Goal: Information Seeking & Learning: Learn about a topic

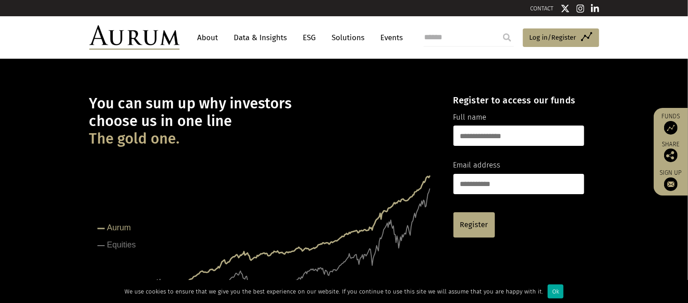
click at [243, 37] on link "Data & Insights" at bounding box center [261, 37] width 62 height 17
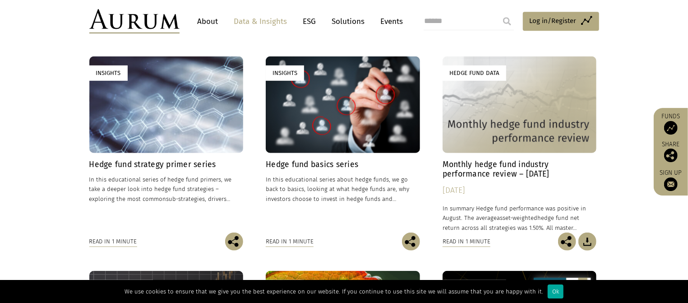
scroll to position [339, 0]
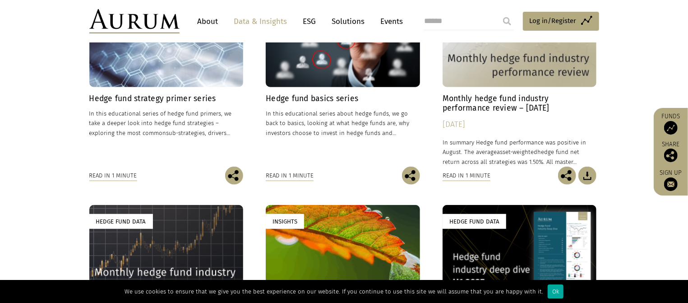
click at [299, 96] on h4 "Hedge fund basics series" at bounding box center [343, 98] width 154 height 9
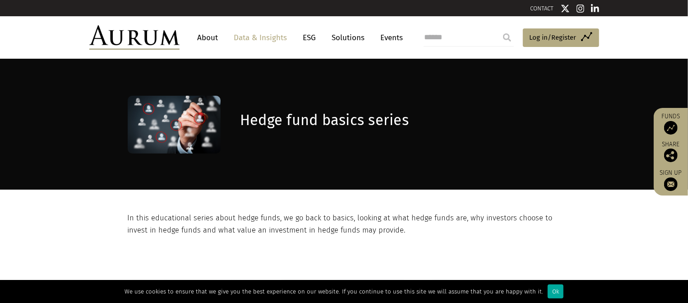
click at [345, 156] on div "Hedge fund basics series" at bounding box center [344, 135] width 451 height 108
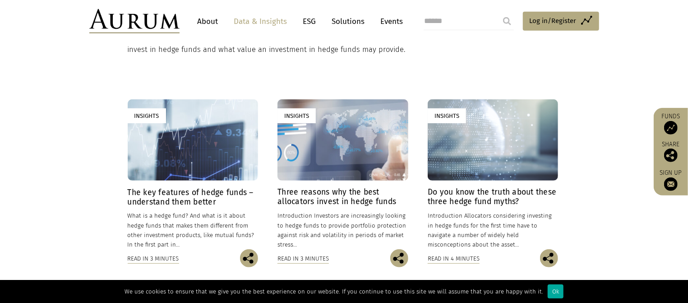
scroll to position [192, 0]
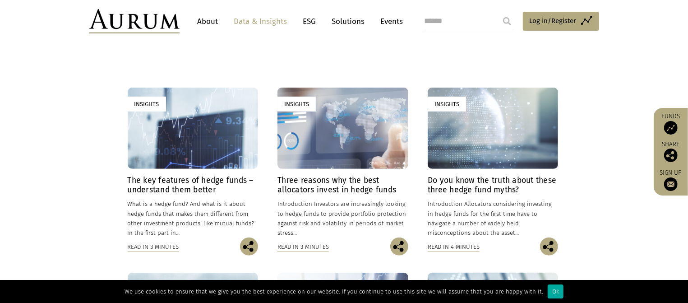
click at [187, 188] on h4 "The key features of hedge funds – understand them better" at bounding box center [193, 184] width 130 height 19
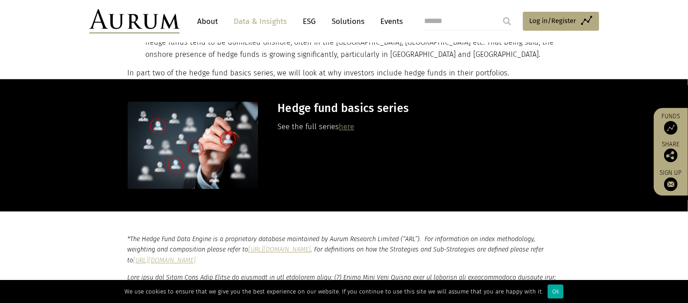
scroll to position [1280, 0]
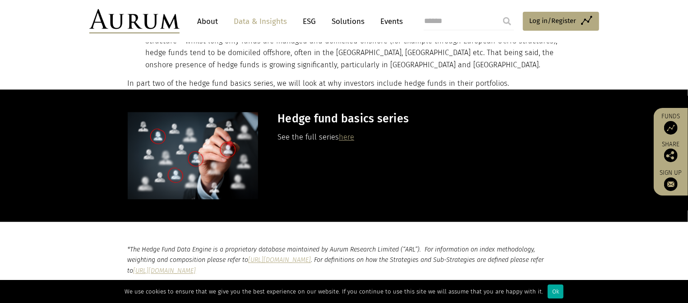
click at [346, 141] on link "here" at bounding box center [346, 137] width 15 height 9
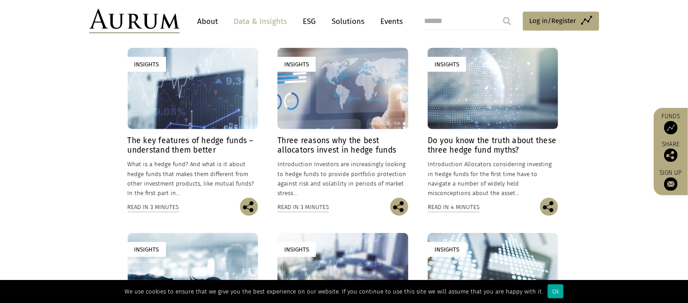
scroll to position [256, 0]
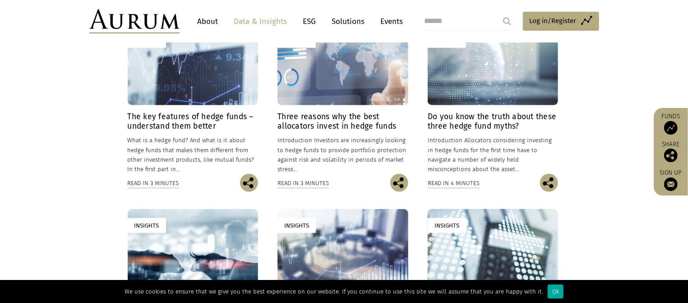
click at [174, 121] on h4 "The key features of hedge funds – understand them better" at bounding box center [193, 121] width 130 height 19
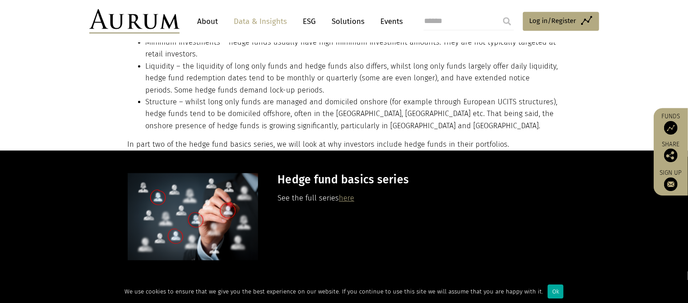
scroll to position [1218, 0]
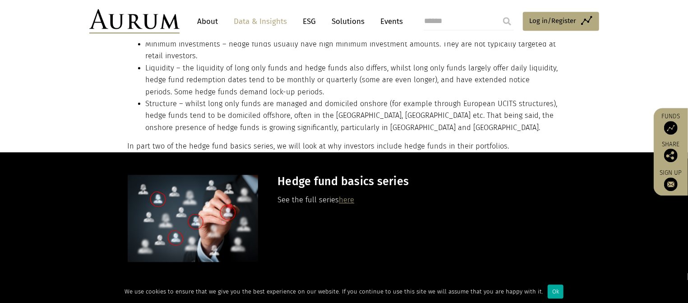
click at [343, 200] on p "See the full series here" at bounding box center [417, 200] width 281 height 12
click at [344, 203] on link "here" at bounding box center [346, 199] width 15 height 9
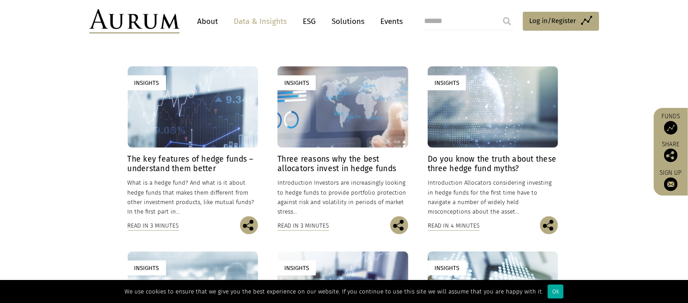
scroll to position [214, 0]
click at [317, 162] on h4 "Three reasons why the best allocators invest in hedge funds" at bounding box center [342, 163] width 130 height 19
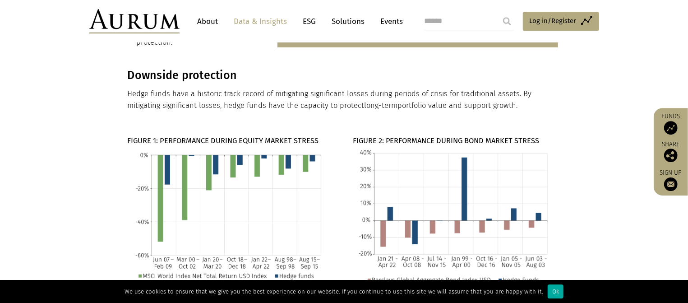
scroll to position [435, 0]
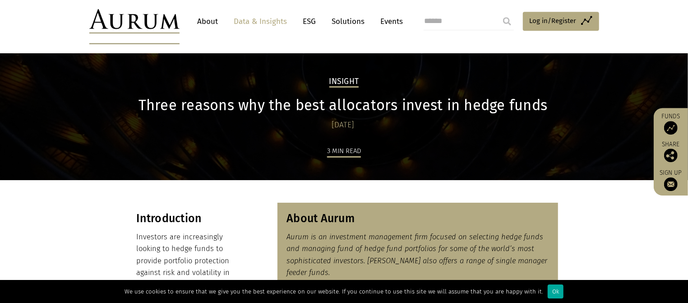
scroll to position [0, 0]
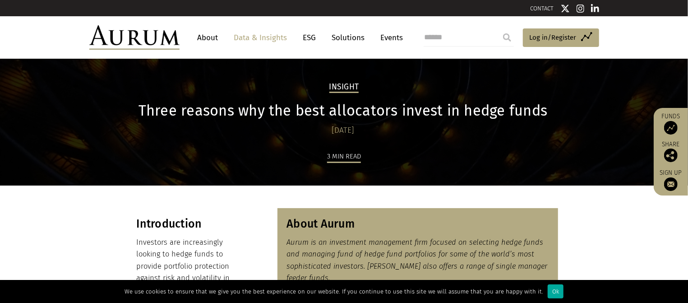
click at [270, 109] on h1 "Three reasons why the best allocators invest in hedge funds" at bounding box center [343, 111] width 431 height 18
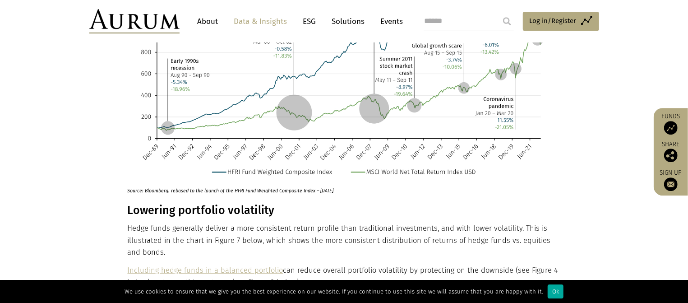
scroll to position [820, 0]
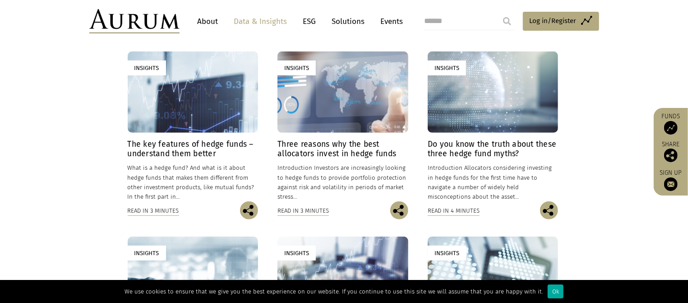
scroll to position [229, 0]
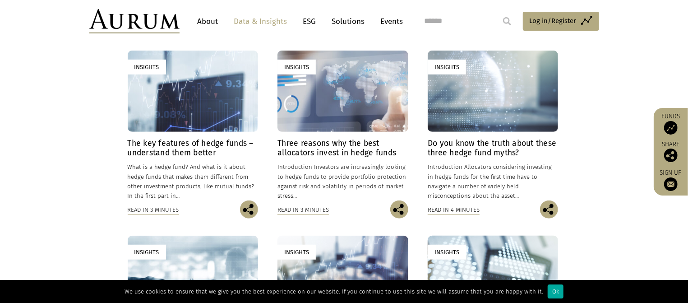
click at [515, 142] on h4 "Do you know the truth about these three hedge fund myths?" at bounding box center [493, 147] width 130 height 19
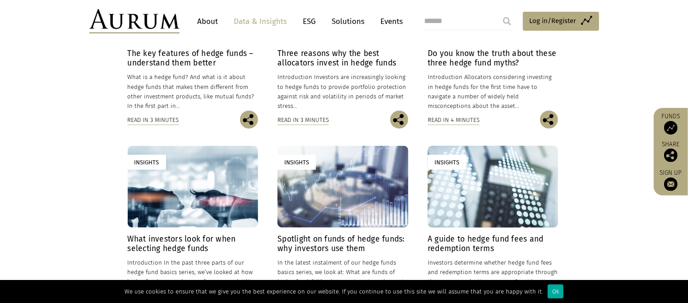
scroll to position [323, 0]
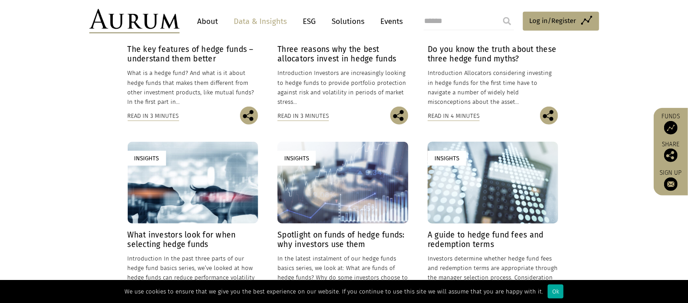
click at [183, 240] on h4 "What investors look for when selecting hedge funds" at bounding box center [193, 239] width 130 height 19
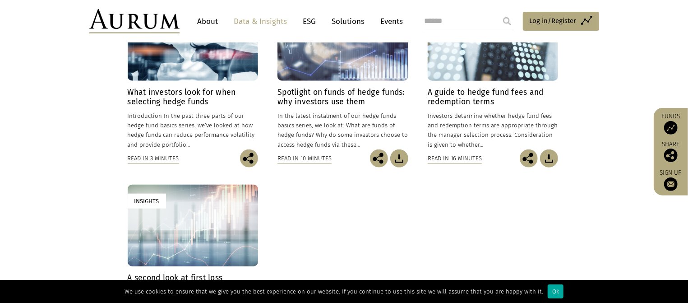
scroll to position [466, 0]
click at [306, 100] on h4 "Spotlight on funds of hedge funds: why investors use them" at bounding box center [342, 97] width 130 height 19
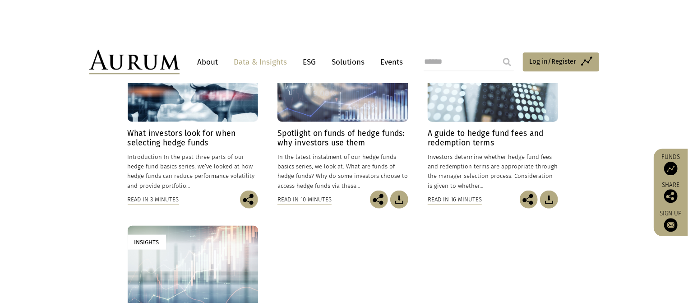
scroll to position [424, 0]
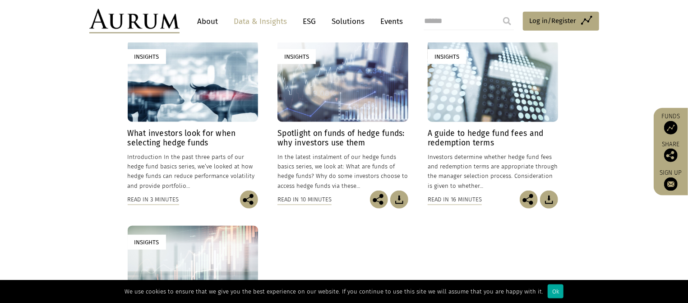
click at [466, 140] on h4 "A guide to hedge fund fees and redemption terms" at bounding box center [493, 138] width 130 height 19
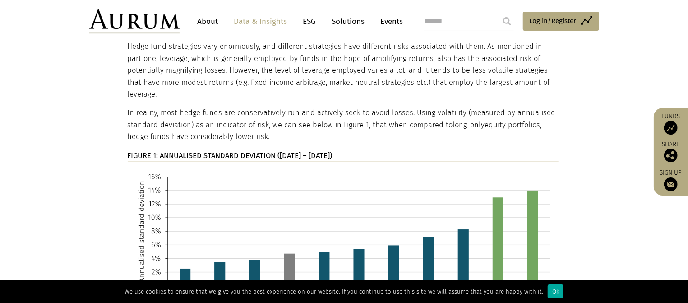
scroll to position [457, 0]
click at [366, 168] on img at bounding box center [343, 260] width 431 height 184
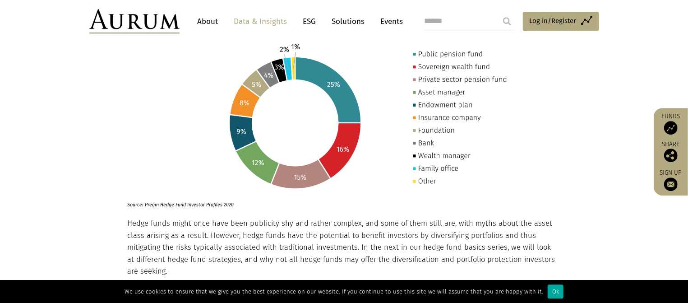
scroll to position [1198, 0]
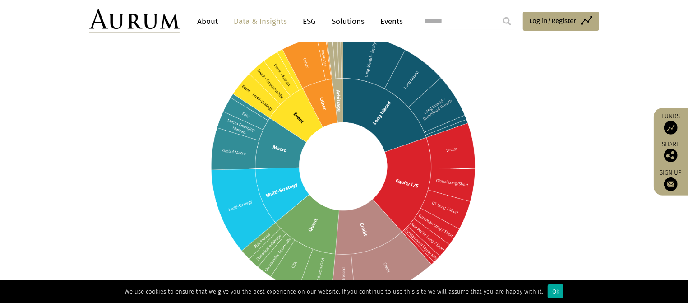
scroll to position [580, 0]
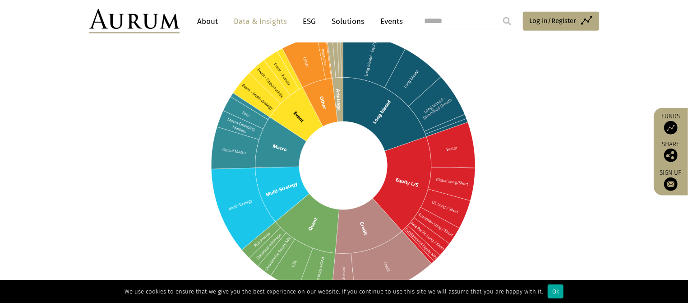
click at [232, 133] on img at bounding box center [343, 165] width 431 height 272
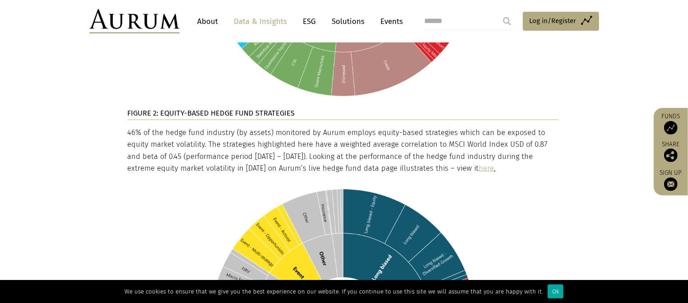
scroll to position [803, 0]
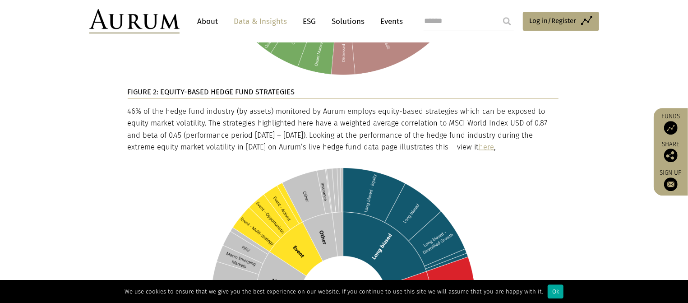
click at [277, 107] on p "46% of the hedge fund industry (by assets) monitored by Aurum employs equity-ba…" at bounding box center [343, 129] width 431 height 48
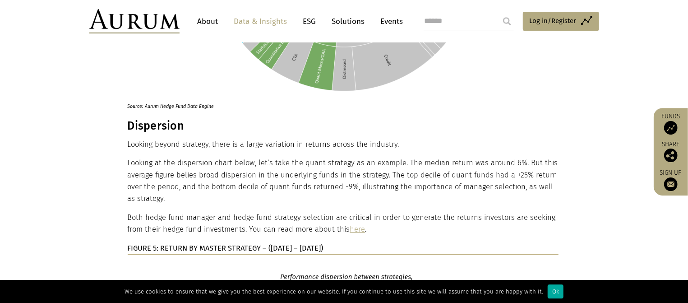
scroll to position [1859, 0]
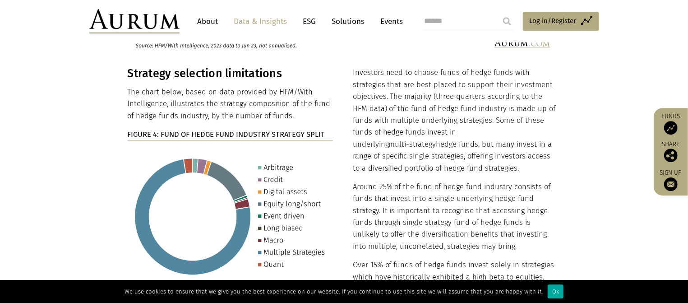
scroll to position [3576, 0]
click at [438, 101] on p "Investors need to choose funds of hedge funds with strategies that are best pla…" at bounding box center [456, 119] width 206 height 107
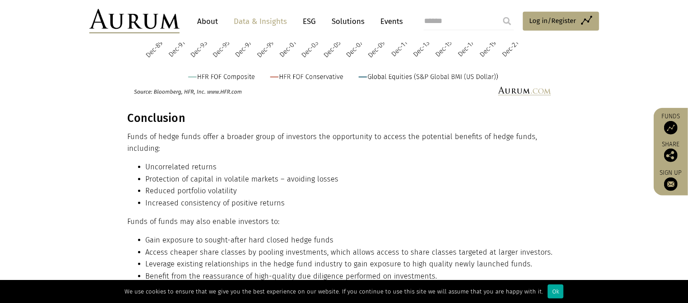
scroll to position [4206, 0]
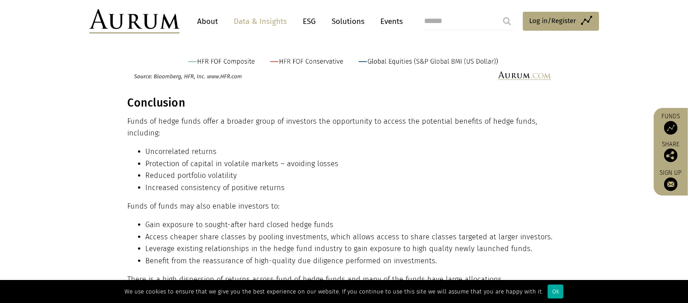
click at [421, 146] on li "Uncorrelated returns" at bounding box center [352, 152] width 413 height 12
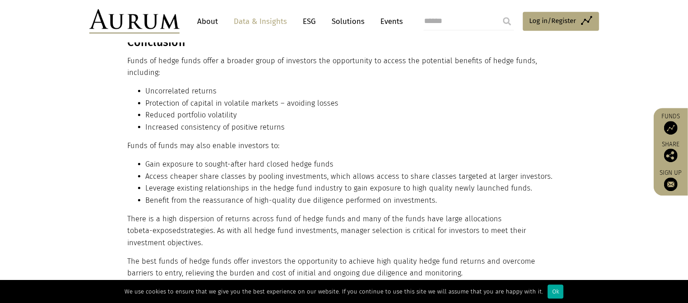
scroll to position [4272, 0]
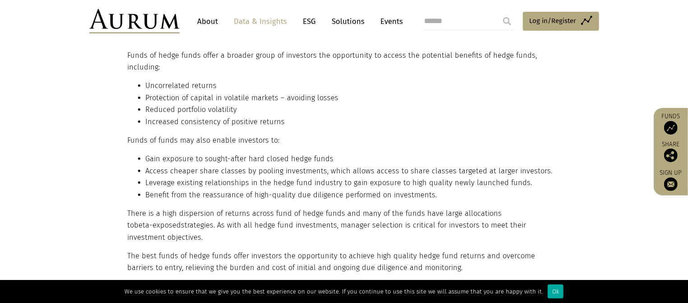
click at [421, 153] on li "Gain exposure to sought-after hard closed hedge funds" at bounding box center [352, 159] width 413 height 12
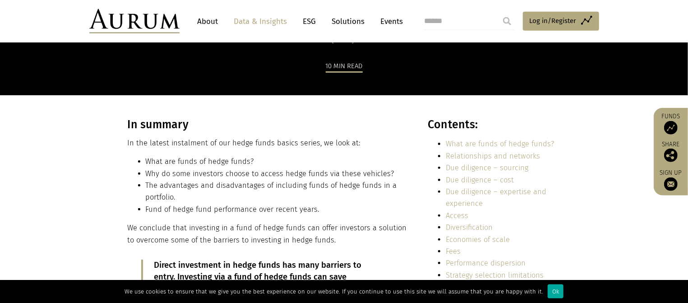
scroll to position [0, 0]
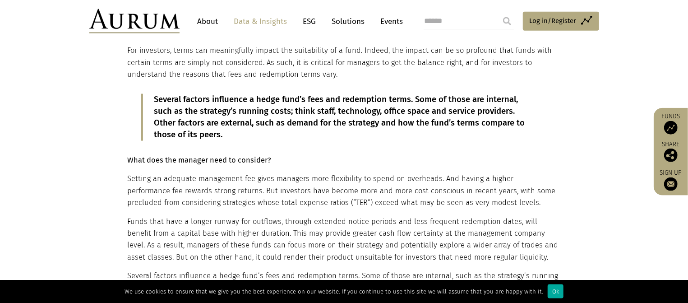
scroll to position [743, 0]
